Goal: Answer question/provide support: Share knowledge or assist other users

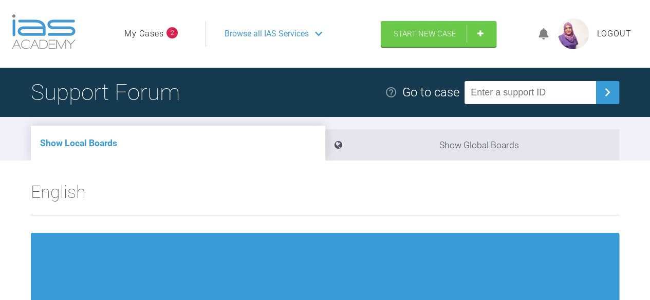
click at [161, 39] on link "My Cases" at bounding box center [144, 33] width 40 height 13
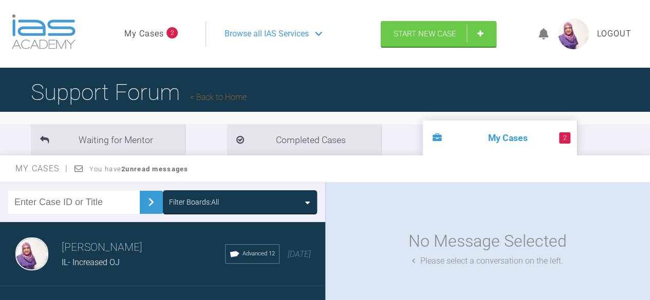
click at [149, 143] on li "Waiting for Mentor" at bounding box center [108, 139] width 154 height 31
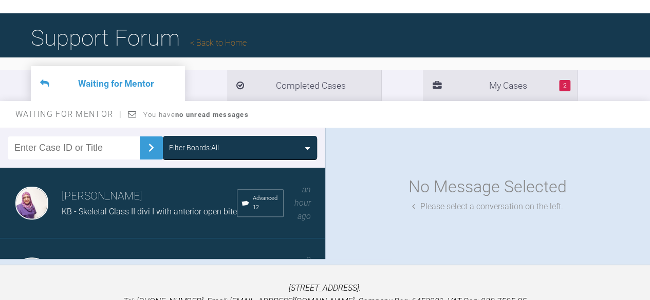
scroll to position [55, 0]
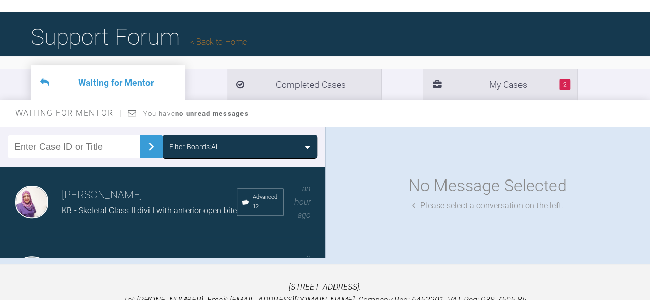
click at [307, 197] on div "[PERSON_NAME] KB - Skeletal Class II divi I with anterior open bite Advanced 12…" at bounding box center [166, 202] width 333 height 71
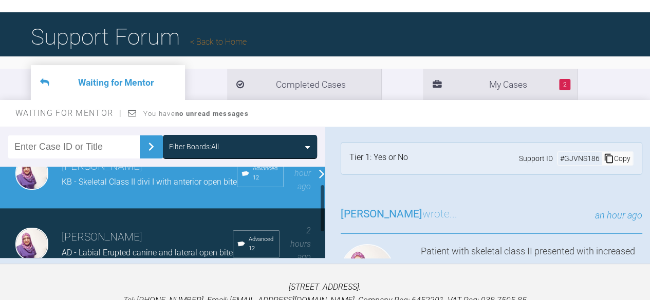
scroll to position [30, 0]
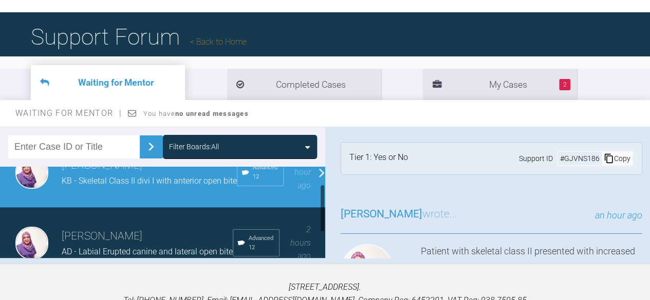
click at [71, 234] on h3 "[PERSON_NAME]" at bounding box center [147, 236] width 171 height 17
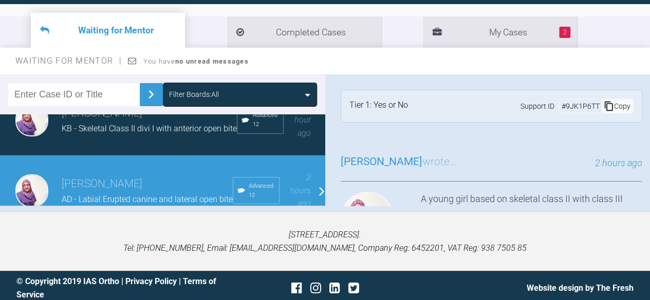
scroll to position [109, 0]
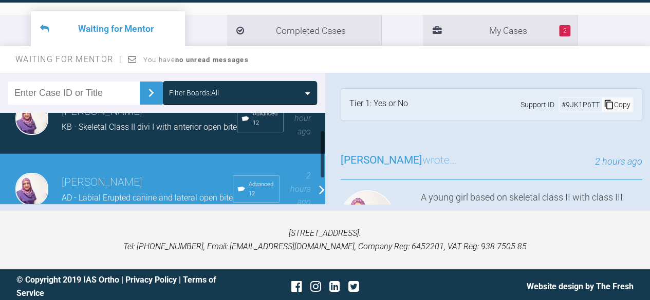
click at [100, 178] on h3 "[PERSON_NAME]" at bounding box center [147, 182] width 171 height 17
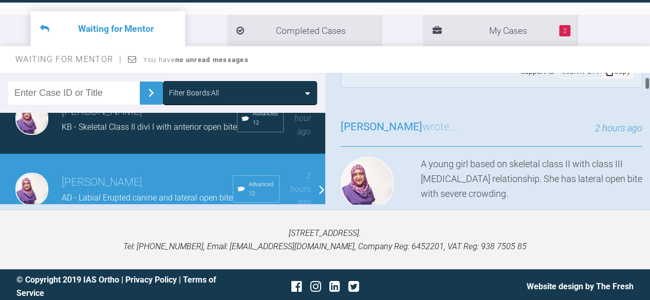
scroll to position [46, 0]
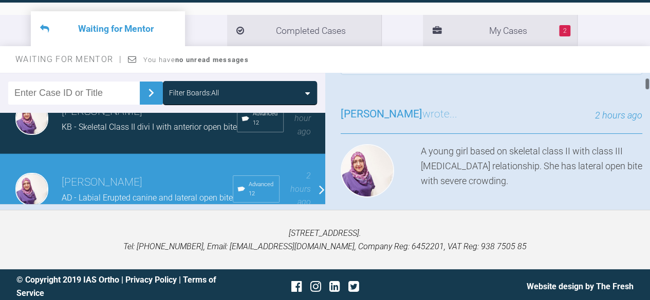
click at [494, 162] on div "A young girl based on skeletal class II with class III [MEDICAL_DATA] relations…" at bounding box center [532, 173] width 222 height 58
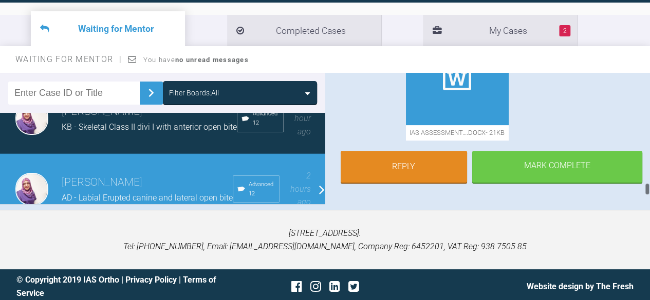
scroll to position [113, 0]
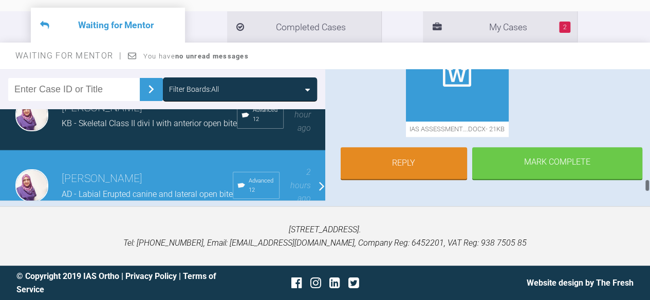
click at [436, 147] on link "Reply" at bounding box center [403, 163] width 127 height 32
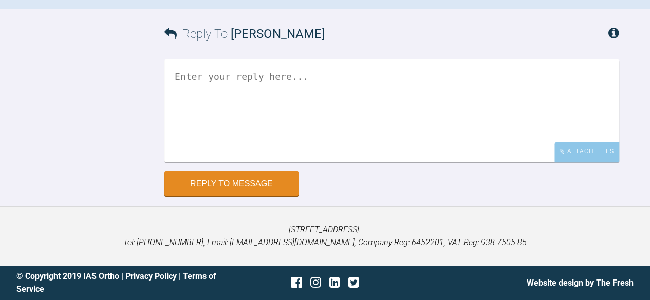
scroll to position [565, 0]
drag, startPoint x: 367, startPoint y: 136, endPoint x: 232, endPoint y: 251, distance: 177.4
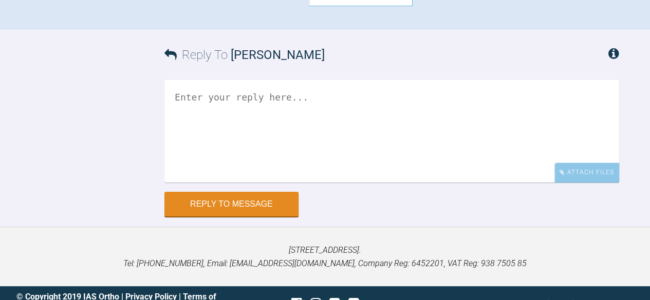
scroll to position [547, 0]
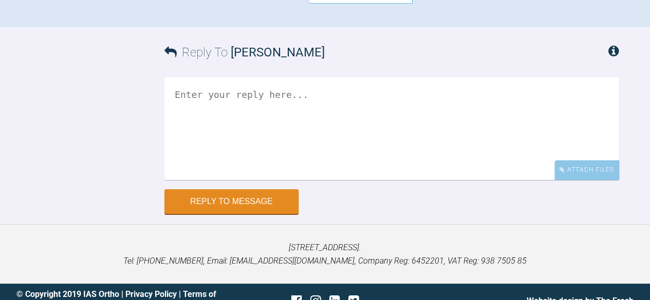
drag, startPoint x: 346, startPoint y: 162, endPoint x: 244, endPoint y: 274, distance: 151.2
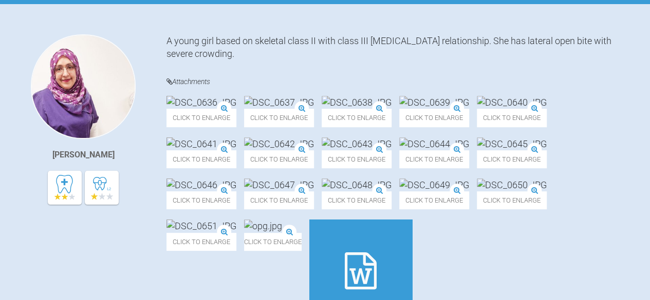
scroll to position [192, 0]
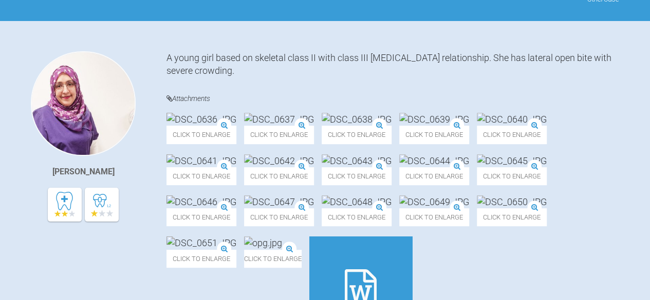
click at [94, 241] on div "[PERSON_NAME]" at bounding box center [99, 211] width 136 height 321
click at [183, 103] on h4 "Attachments" at bounding box center [392, 98] width 452 height 13
click at [183, 101] on h4 "Attachments" at bounding box center [392, 98] width 452 height 13
click at [172, 101] on h4 "Attachments" at bounding box center [392, 98] width 452 height 13
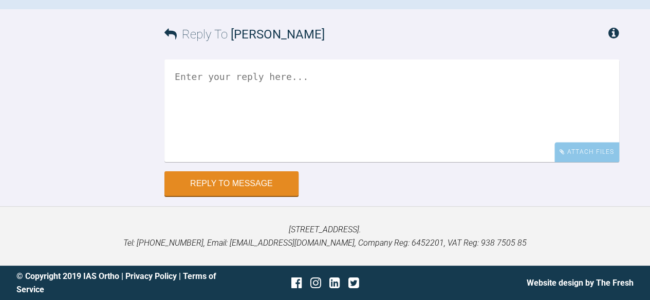
scroll to position [740, 0]
click at [590, 162] on div "Attach Files" at bounding box center [586, 152] width 65 height 20
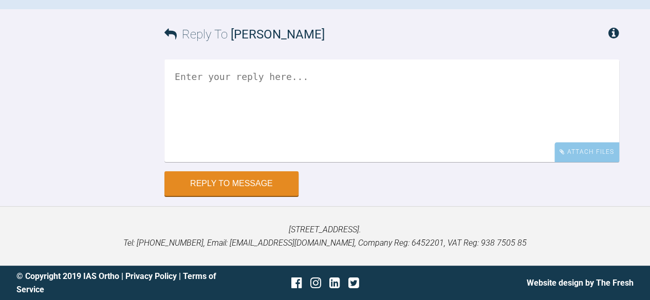
scroll to position [612, 0]
drag, startPoint x: 329, startPoint y: 187, endPoint x: 218, endPoint y: 181, distance: 111.1
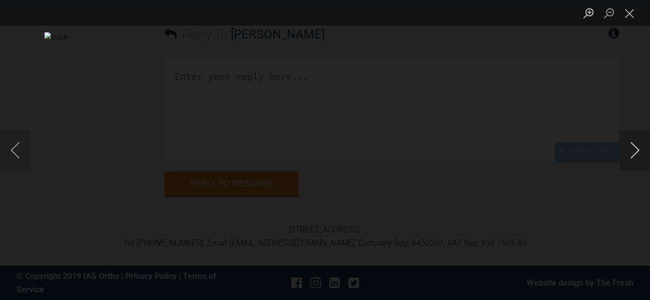
click at [641, 145] on button "Next image" at bounding box center [634, 150] width 31 height 41
click at [633, 20] on button "Close lightbox" at bounding box center [629, 13] width 21 height 18
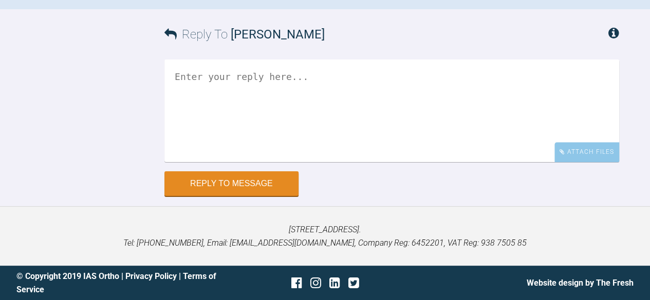
drag, startPoint x: 368, startPoint y: 84, endPoint x: 209, endPoint y: 197, distance: 194.8
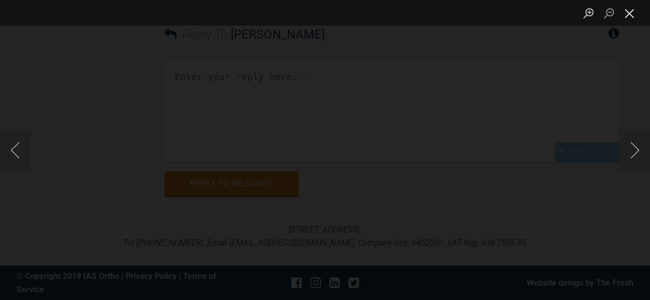
click at [626, 18] on button "Close lightbox" at bounding box center [629, 13] width 21 height 18
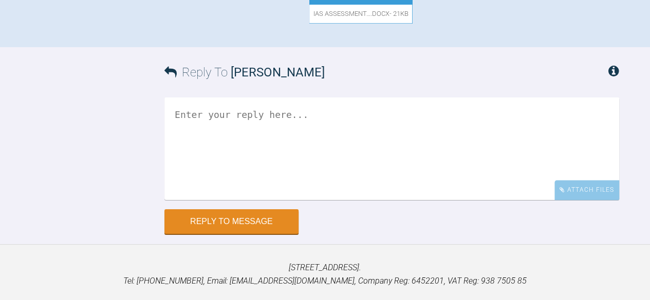
scroll to position [566, 0]
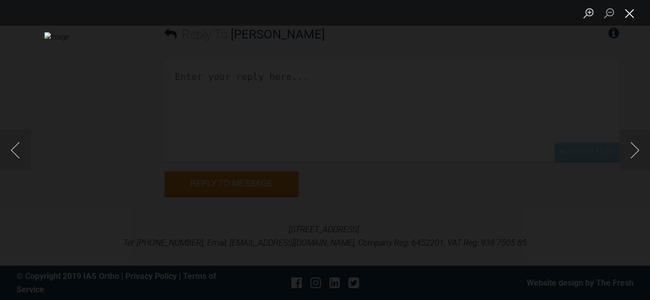
click at [624, 11] on button "Close lightbox" at bounding box center [629, 13] width 21 height 18
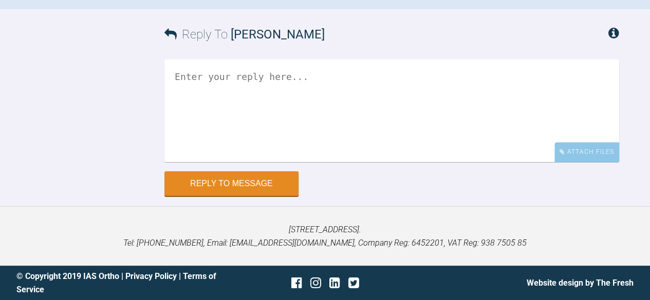
click at [566, 162] on div "Attach Files" at bounding box center [586, 152] width 65 height 20
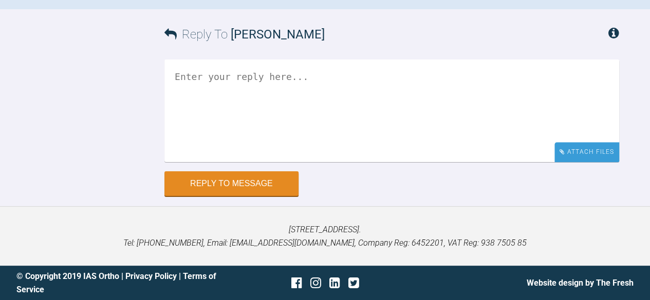
click at [561, 155] on icon at bounding box center [561, 152] width 5 height 6
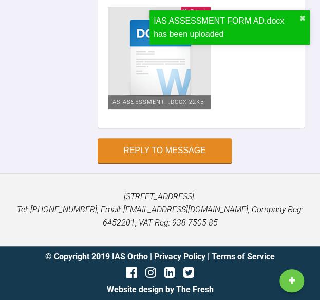
scroll to position [1704, 0]
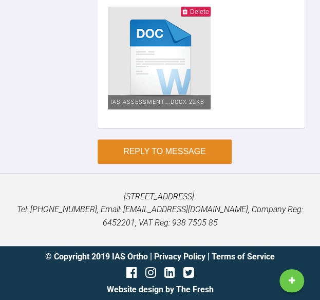
click at [167, 153] on button "Reply to Message" at bounding box center [165, 151] width 134 height 25
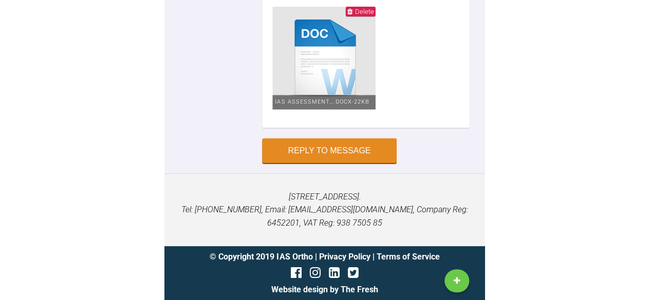
scroll to position [1124, 0]
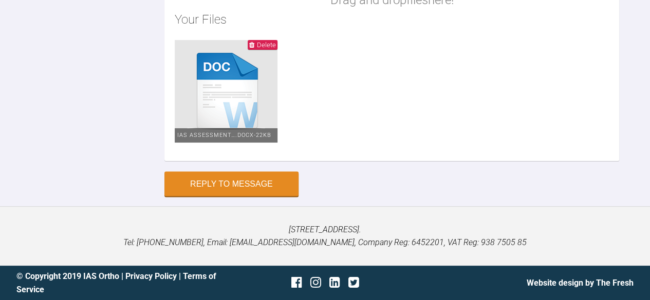
click at [442, 179] on div "Reply to Message" at bounding box center [391, 184] width 455 height 25
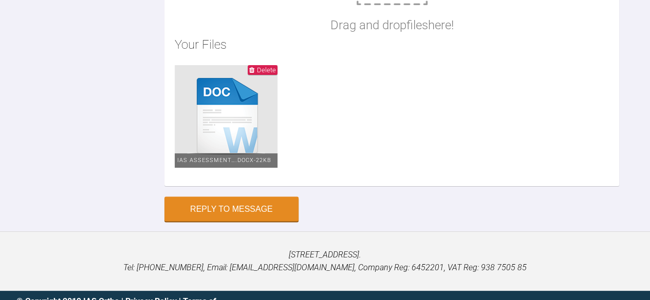
scroll to position [839, 0]
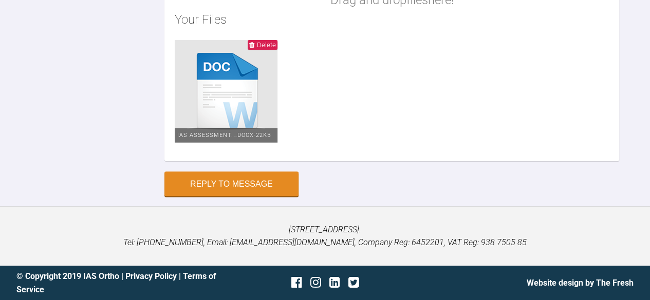
type textarea "pls see updated assessment thanks"
click at [282, 196] on button "Reply to Message" at bounding box center [231, 184] width 134 height 25
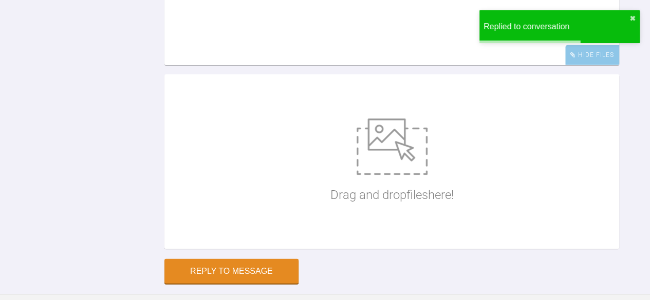
scroll to position [979, 0]
